Goal: Find specific page/section: Find specific page/section

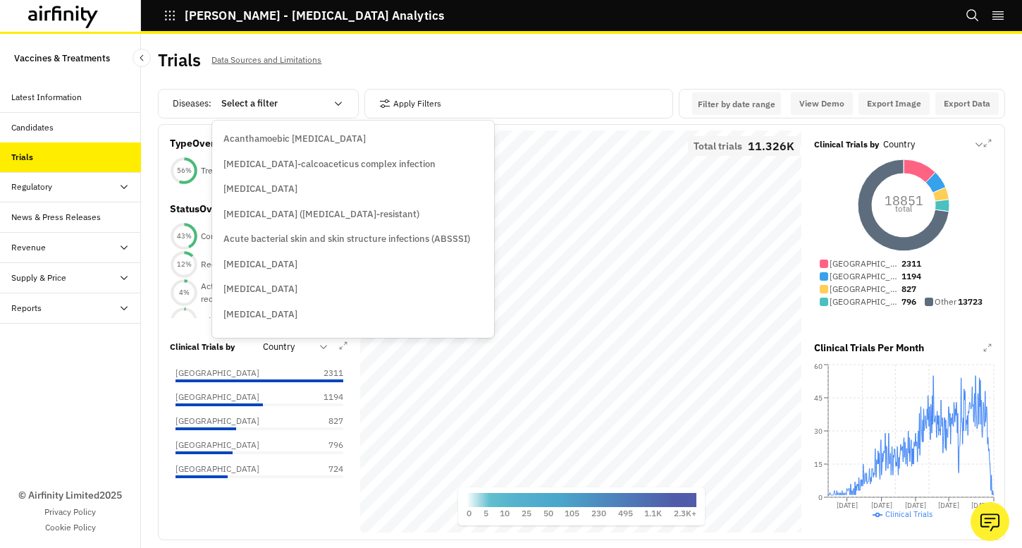
click at [271, 104] on div at bounding box center [273, 103] width 104 height 17
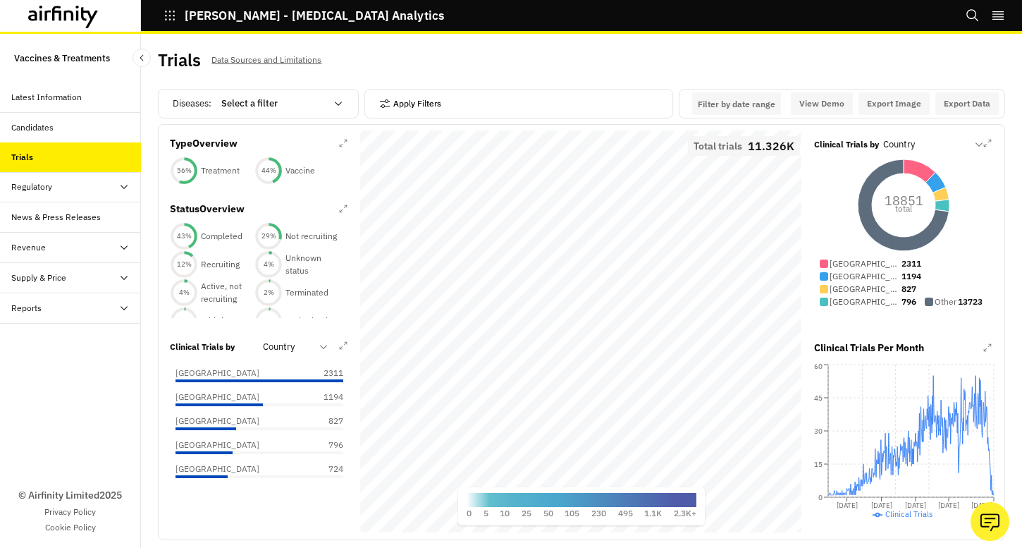
click at [415, 112] on button "Apply Filters" at bounding box center [410, 103] width 62 height 23
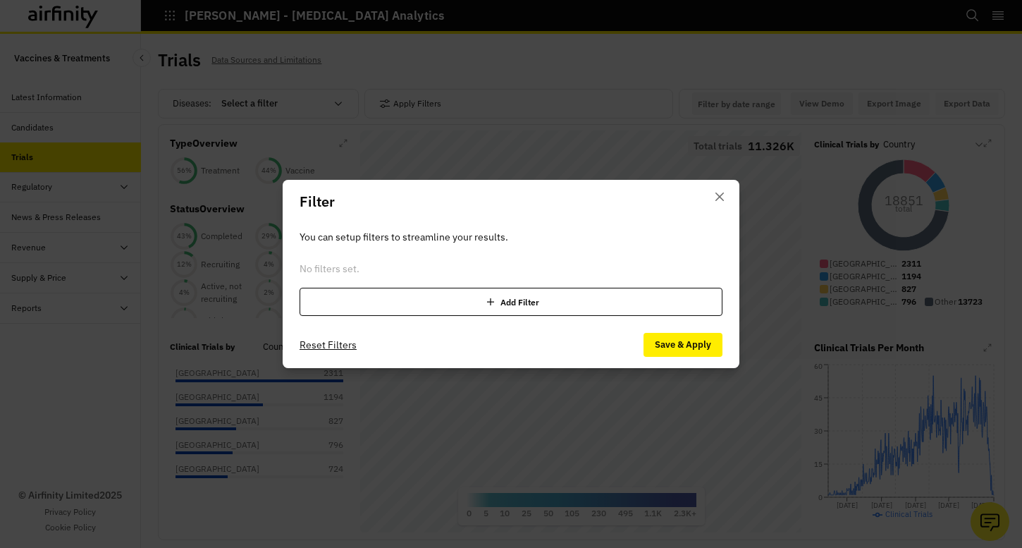
click at [441, 300] on div "Add Filter" at bounding box center [511, 302] width 423 height 28
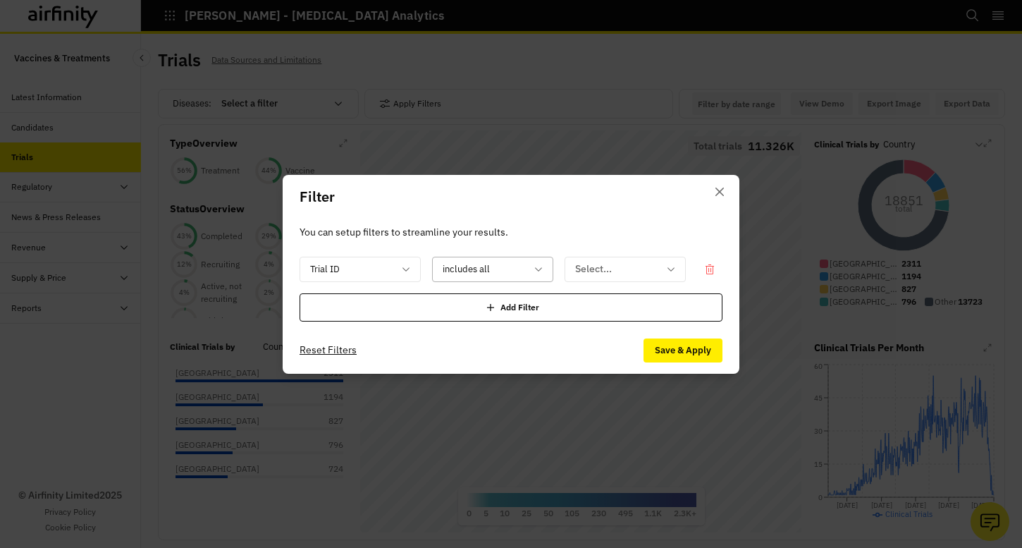
click at [599, 268] on div at bounding box center [616, 269] width 83 height 18
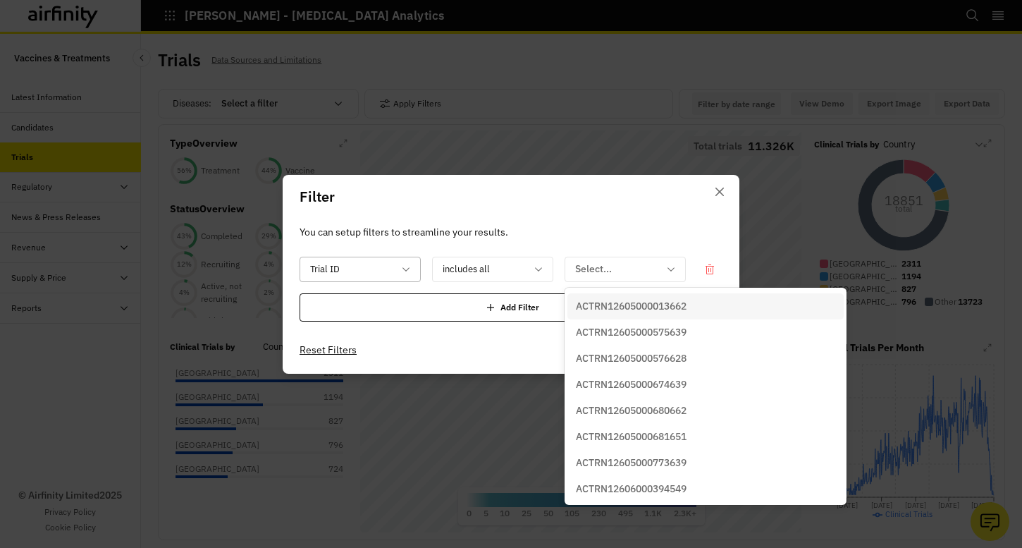
click at [381, 272] on div at bounding box center [351, 269] width 83 height 18
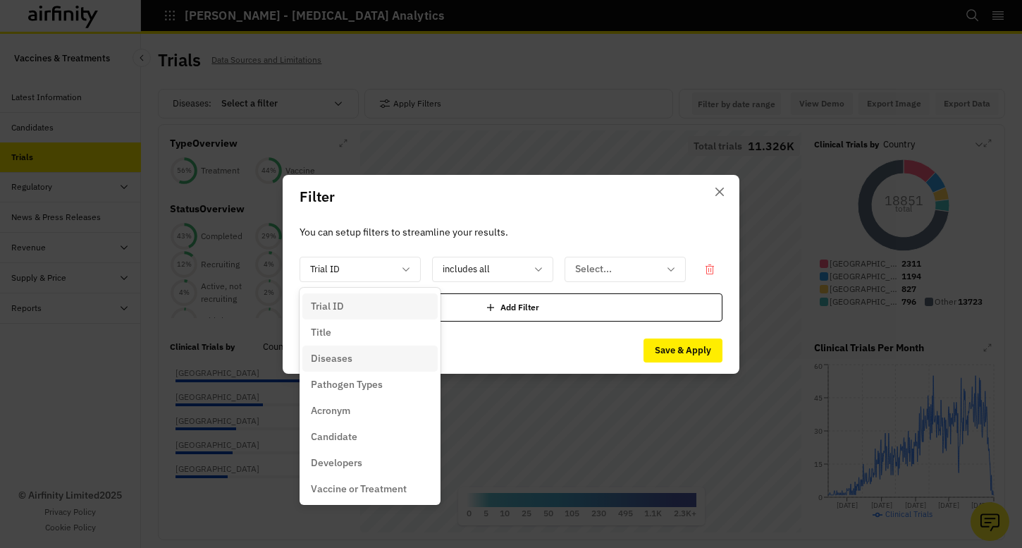
click at [360, 354] on div "Diseases" at bounding box center [370, 358] width 118 height 15
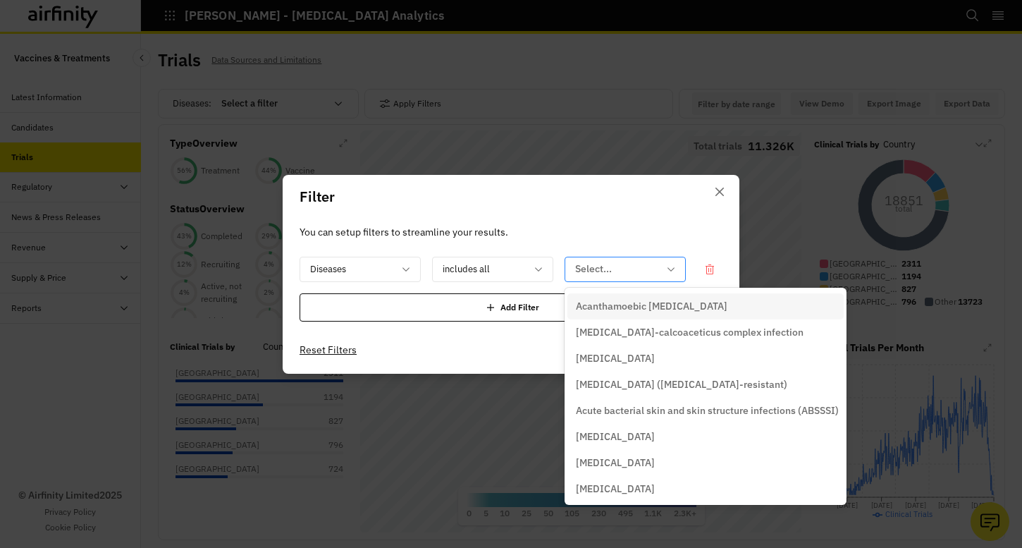
click at [631, 262] on div at bounding box center [616, 269] width 83 height 18
click at [628, 357] on p "[MEDICAL_DATA]" at bounding box center [615, 358] width 79 height 15
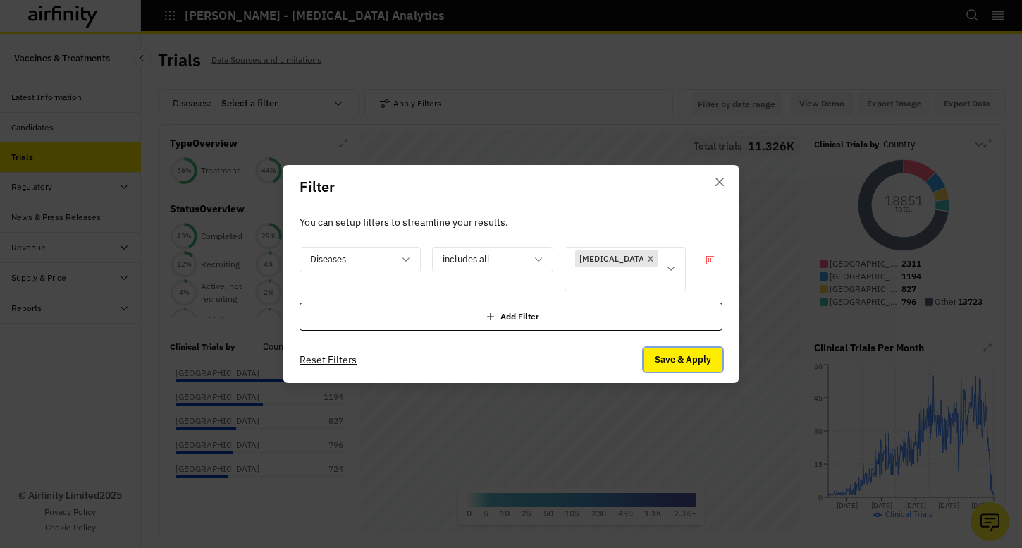
click at [684, 358] on button "Save & Apply" at bounding box center [683, 360] width 79 height 24
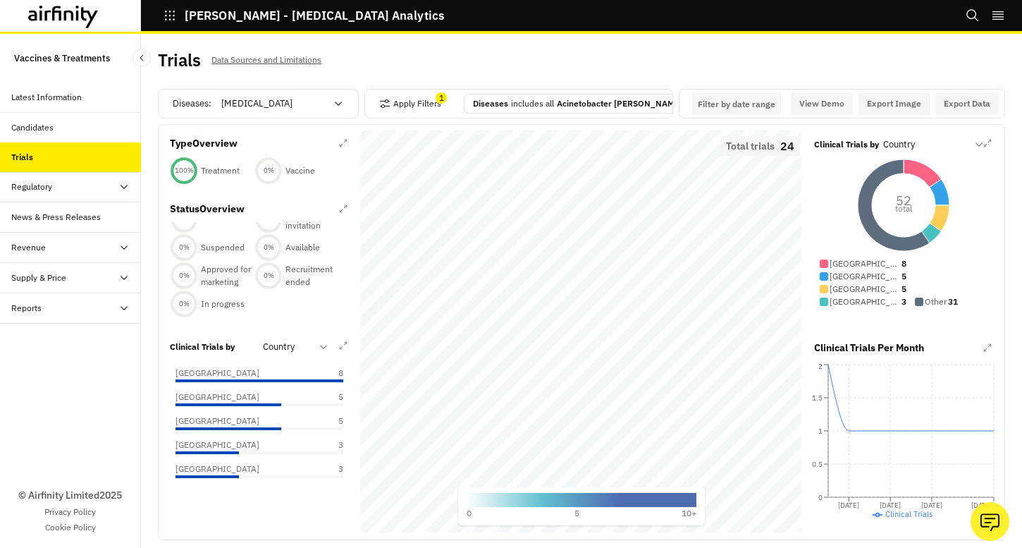
click at [159, 17] on div "[PERSON_NAME] - [MEDICAL_DATA] Analytics" at bounding box center [292, 16] width 303 height 24
click at [164, 16] on icon "button" at bounding box center [170, 15] width 13 height 13
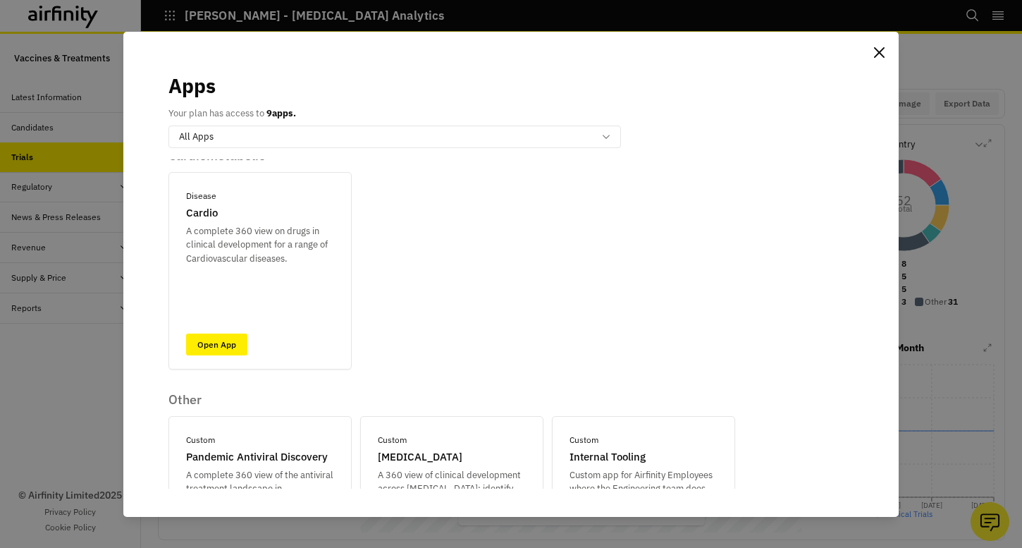
scroll to position [392, 0]
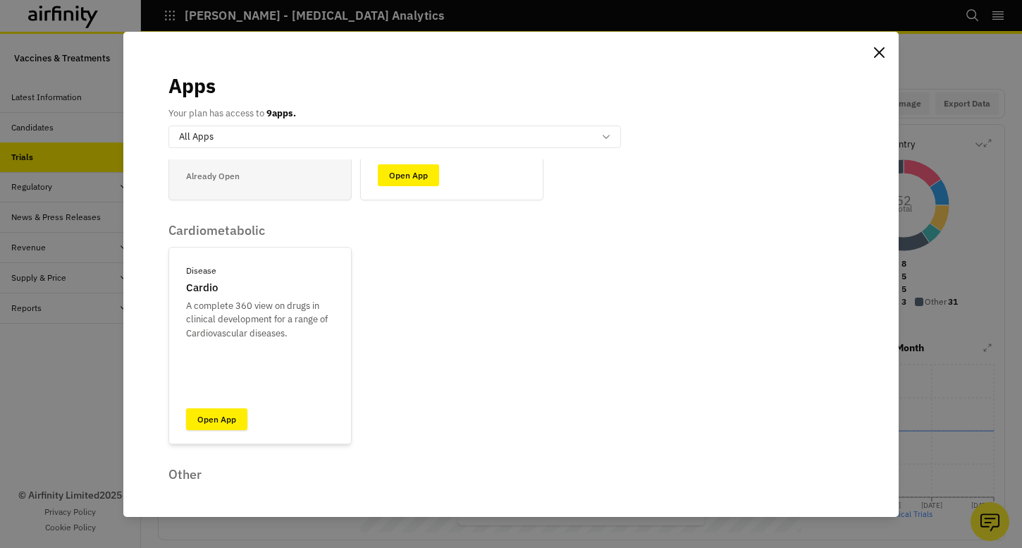
click at [231, 417] on link "Open App" at bounding box center [216, 419] width 61 height 22
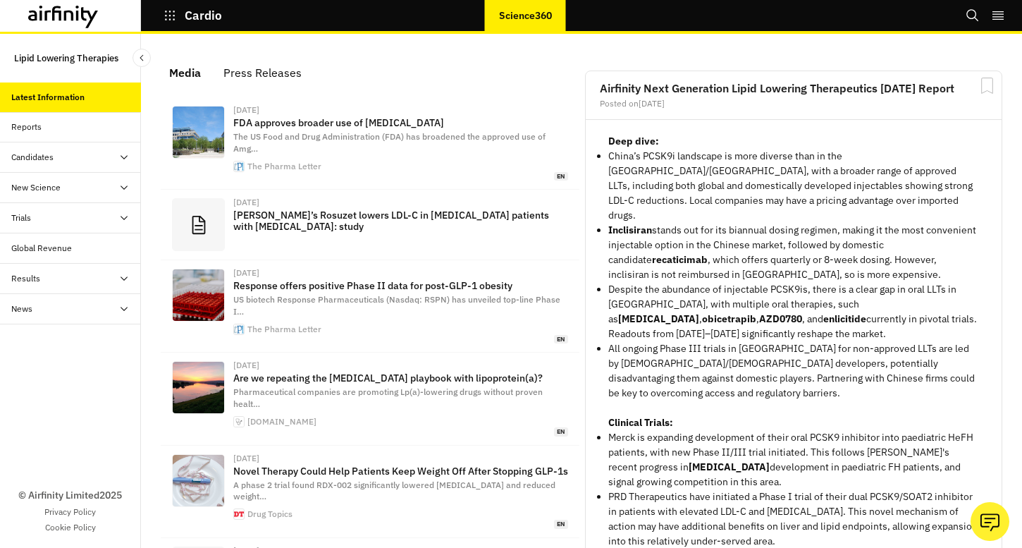
scroll to position [911, 423]
click at [166, 23] on button "Cardio" at bounding box center [193, 16] width 59 height 24
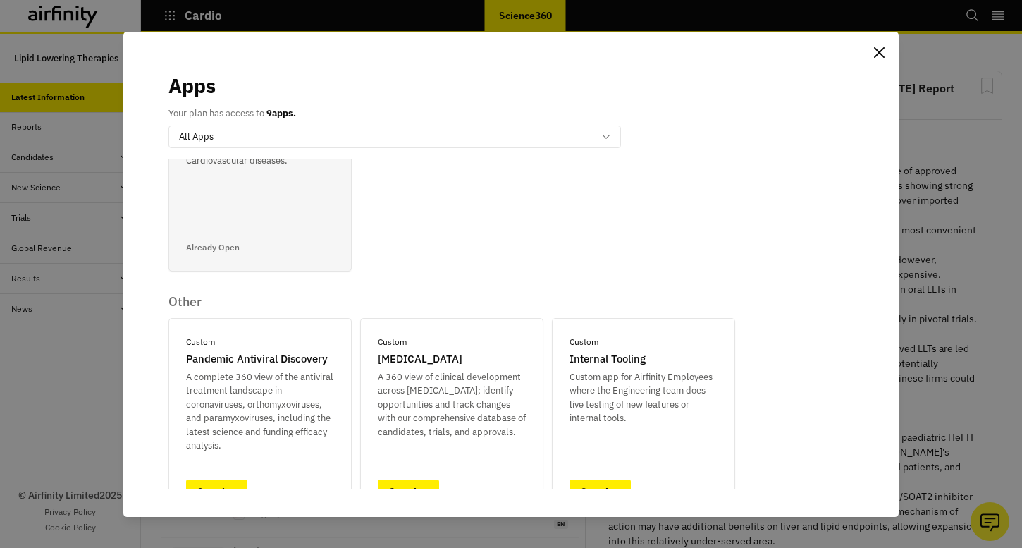
scroll to position [597, 0]
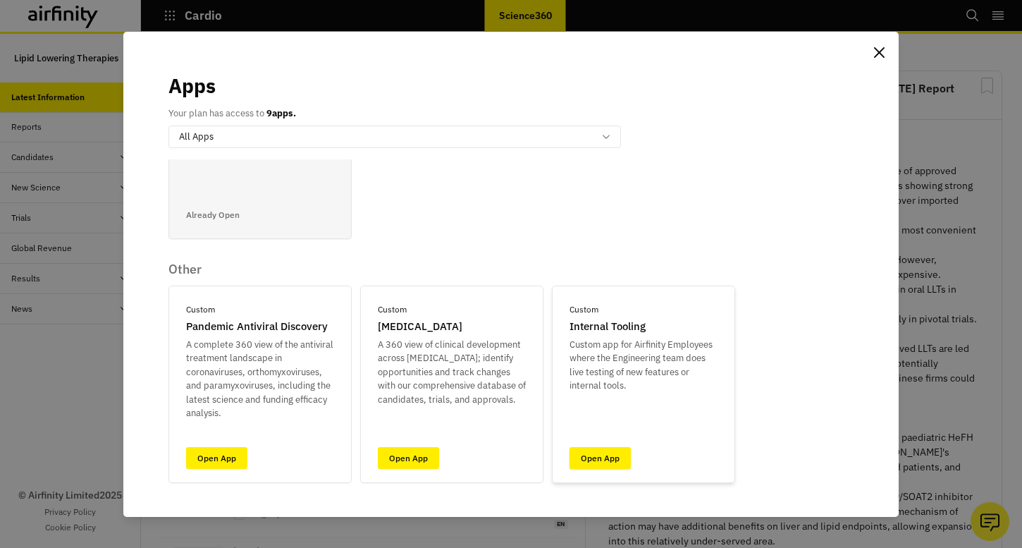
click at [601, 453] on link "Open App" at bounding box center [600, 458] width 61 height 22
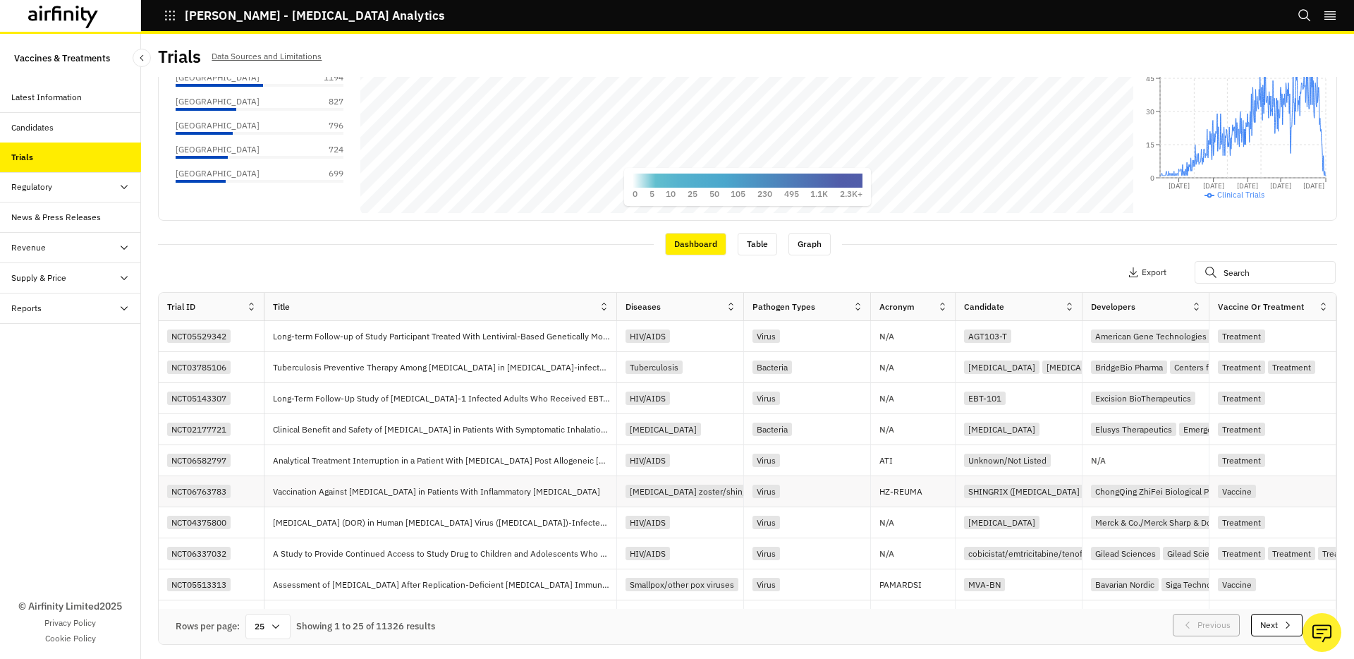
scroll to position [310, 0]
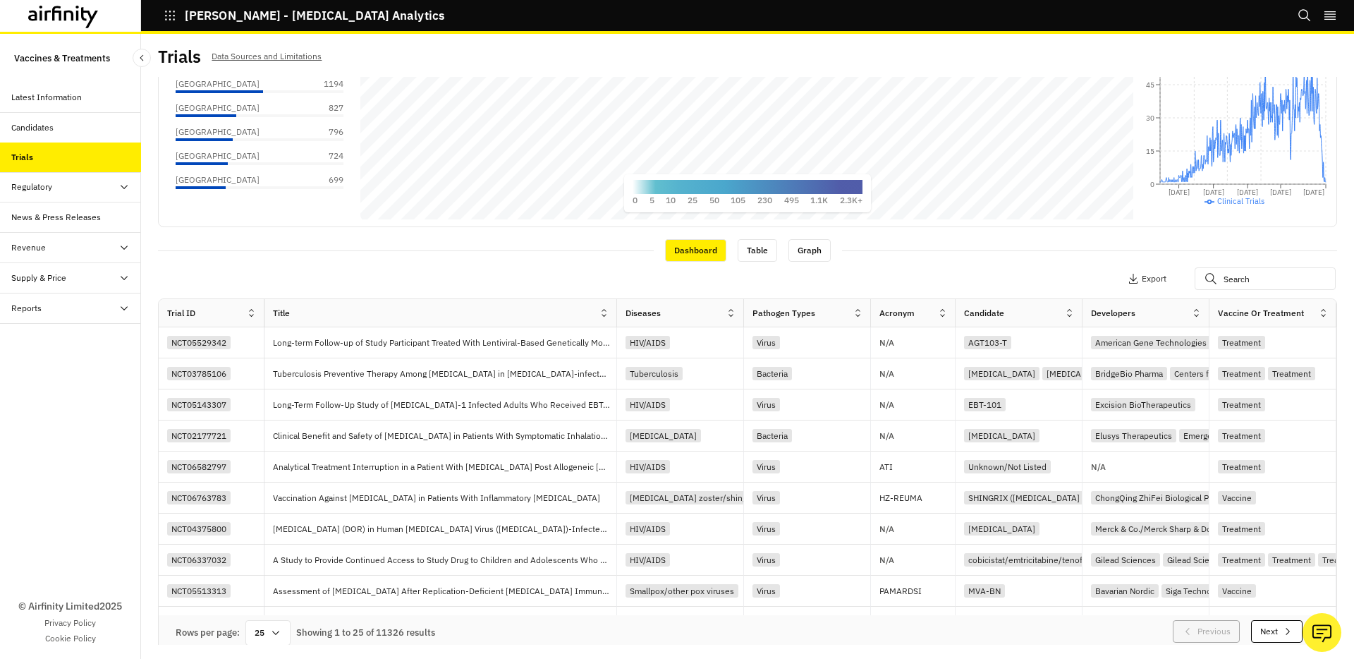
click at [79, 130] on div "Candidates" at bounding box center [76, 127] width 130 height 13
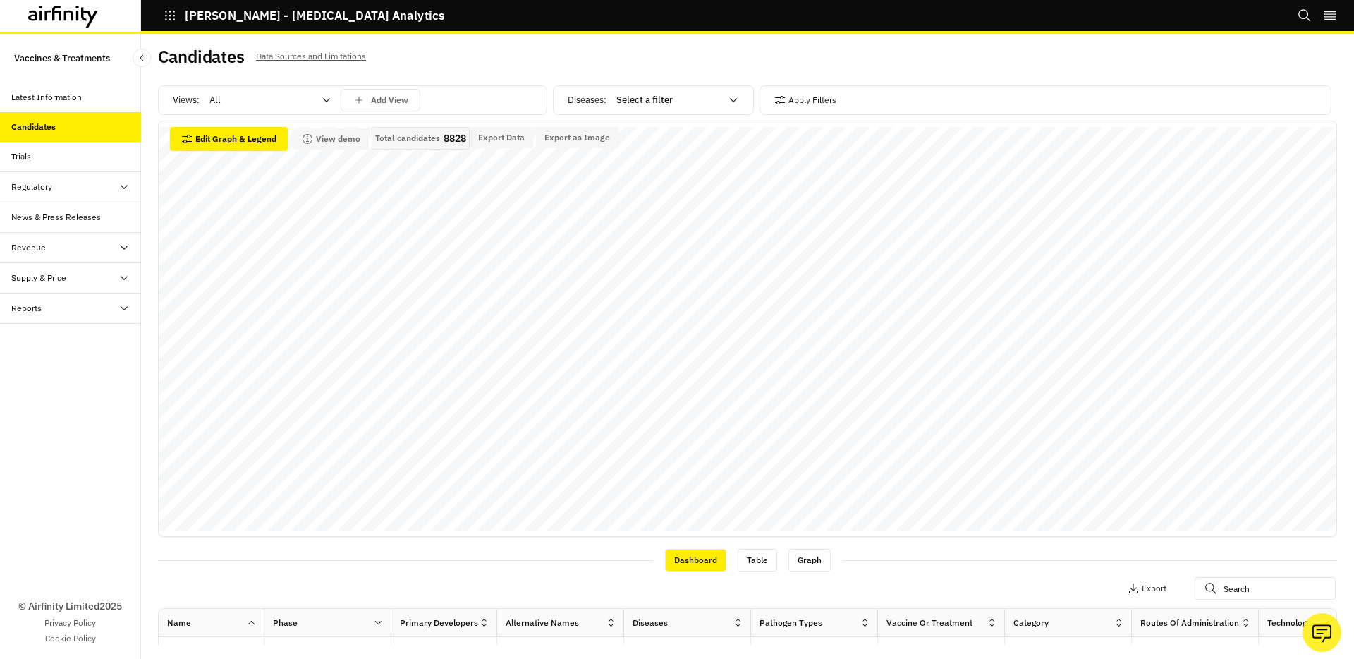
click at [63, 274] on div "Supply & Price" at bounding box center [38, 277] width 55 height 13
click at [51, 331] on div "Supply Dashboard" at bounding box center [70, 339] width 141 height 30
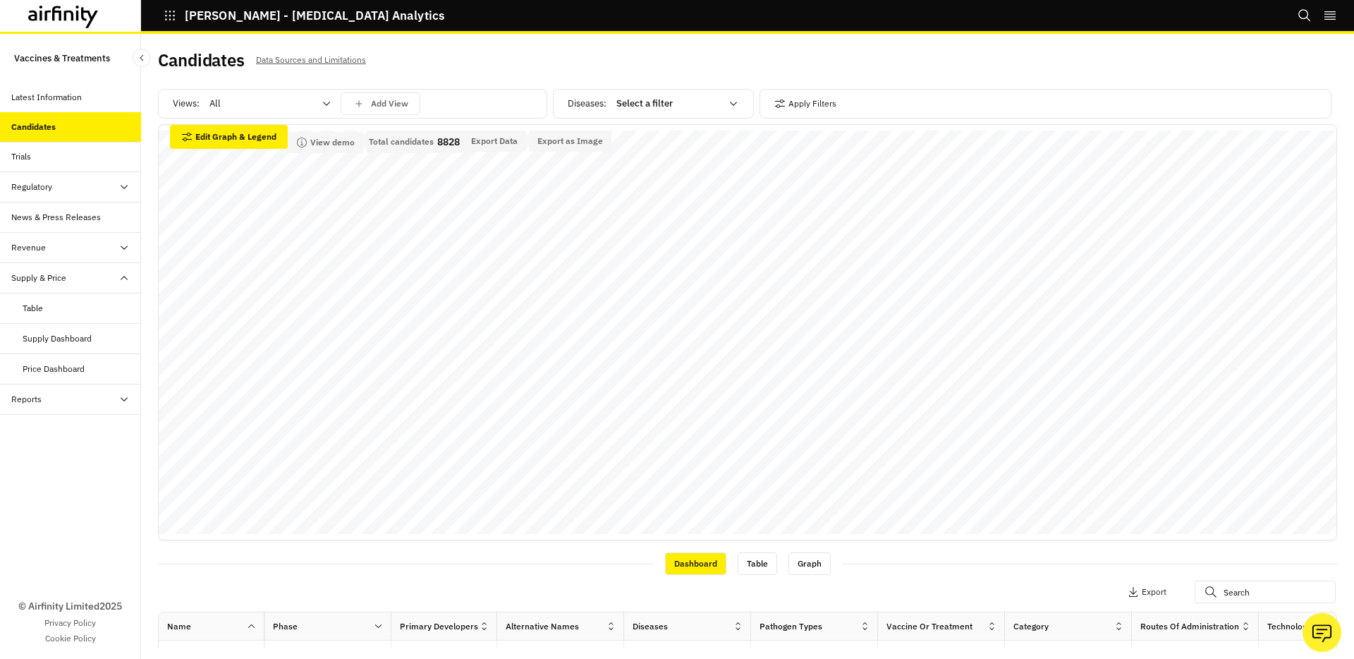
scroll to position [4, 0]
